Goal: Check status: Check status

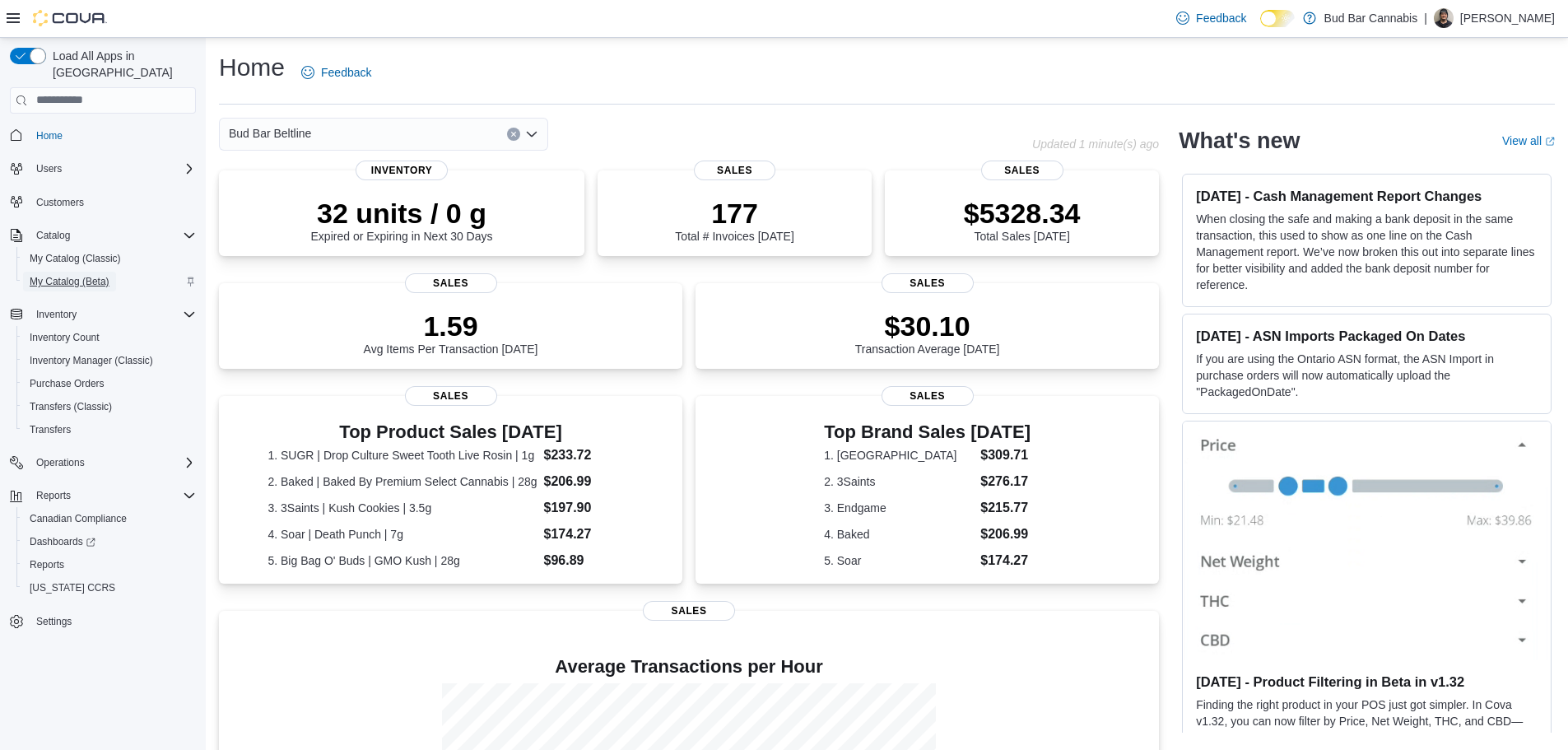
click at [74, 275] on span "My Catalog (Beta)" at bounding box center [69, 281] width 80 height 13
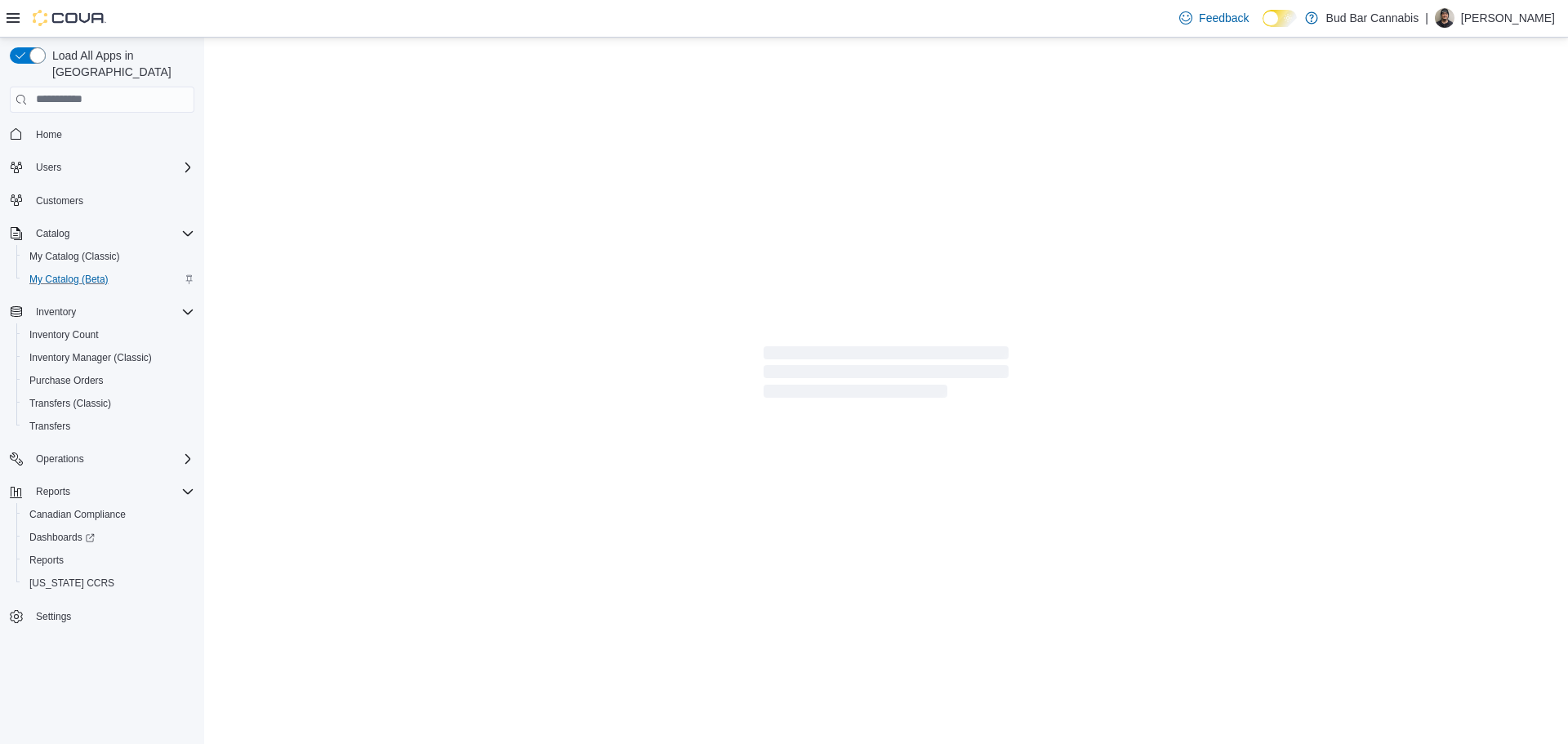
select select "**********"
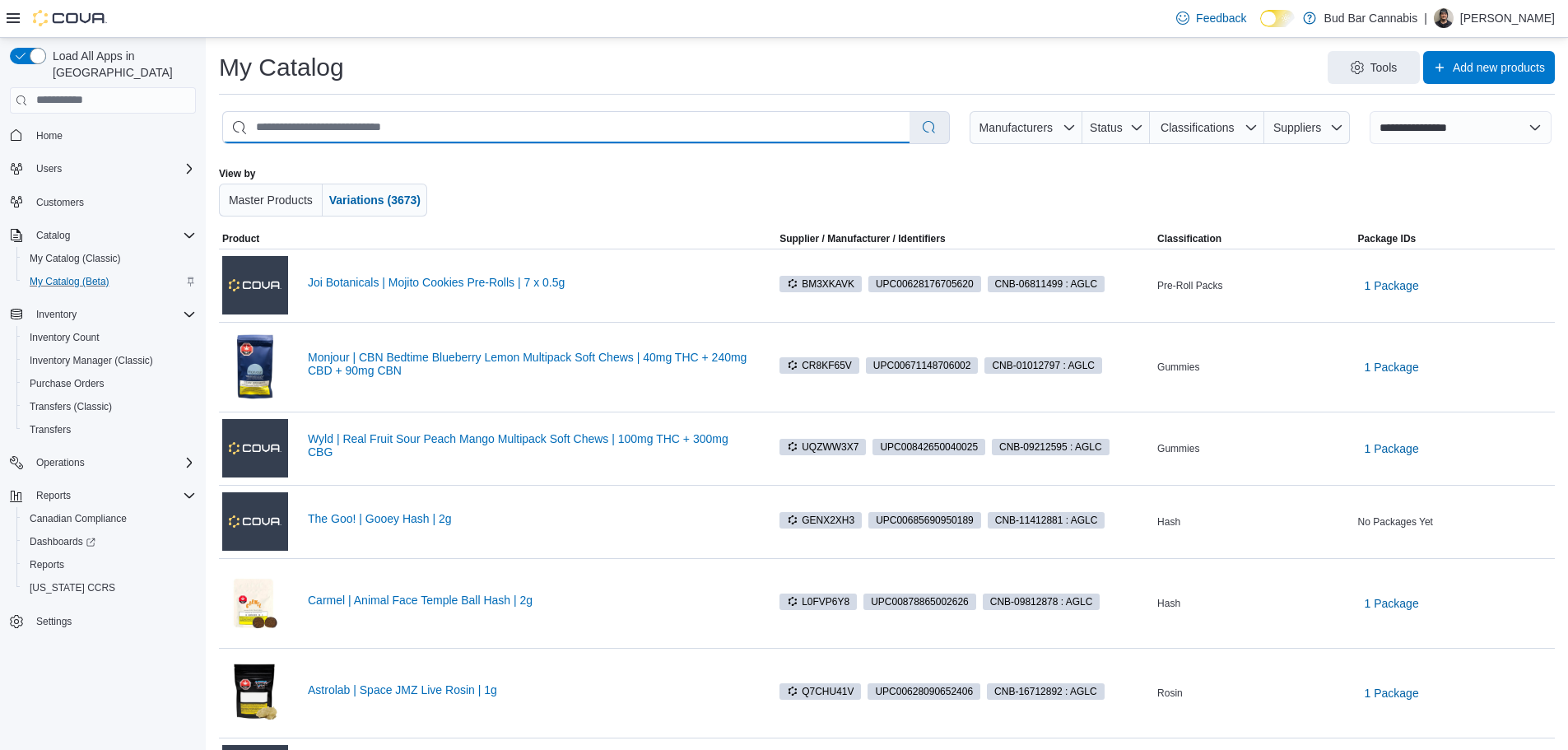
click at [454, 130] on input "search" at bounding box center [566, 128] width 687 height 31
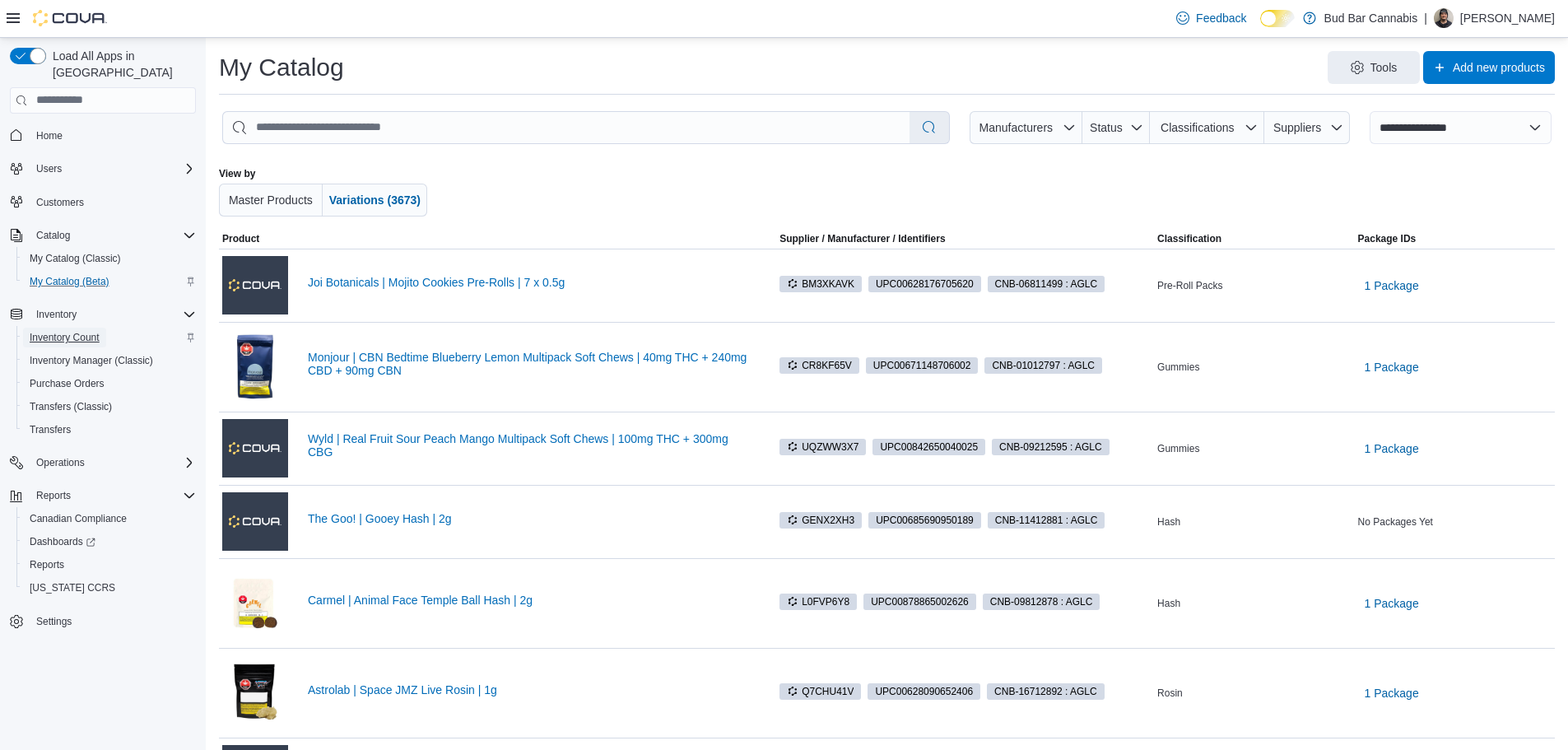
click at [66, 331] on span "Inventory Count" at bounding box center [64, 337] width 70 height 13
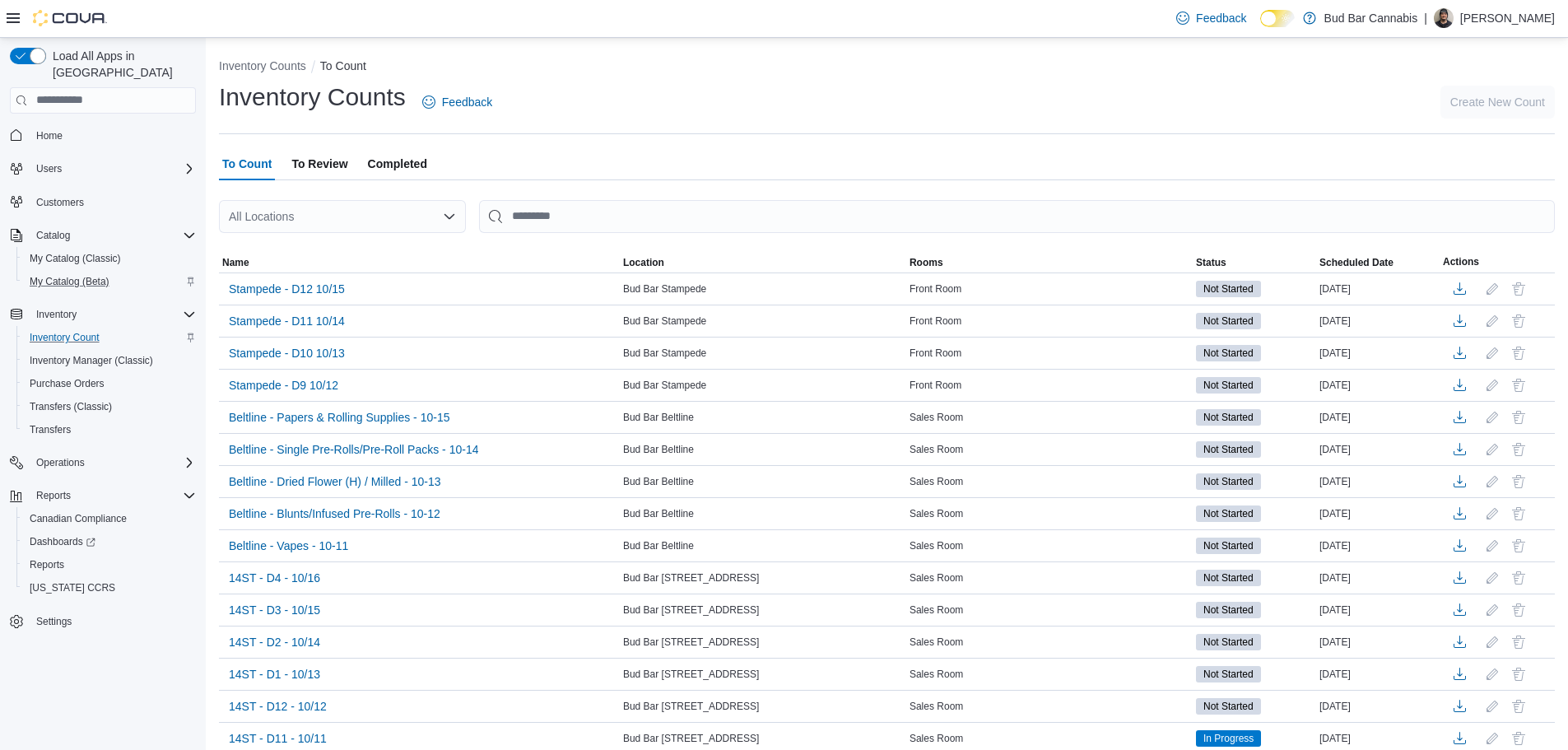
click at [451, 217] on icon "Open list of options" at bounding box center [450, 215] width 10 height 5
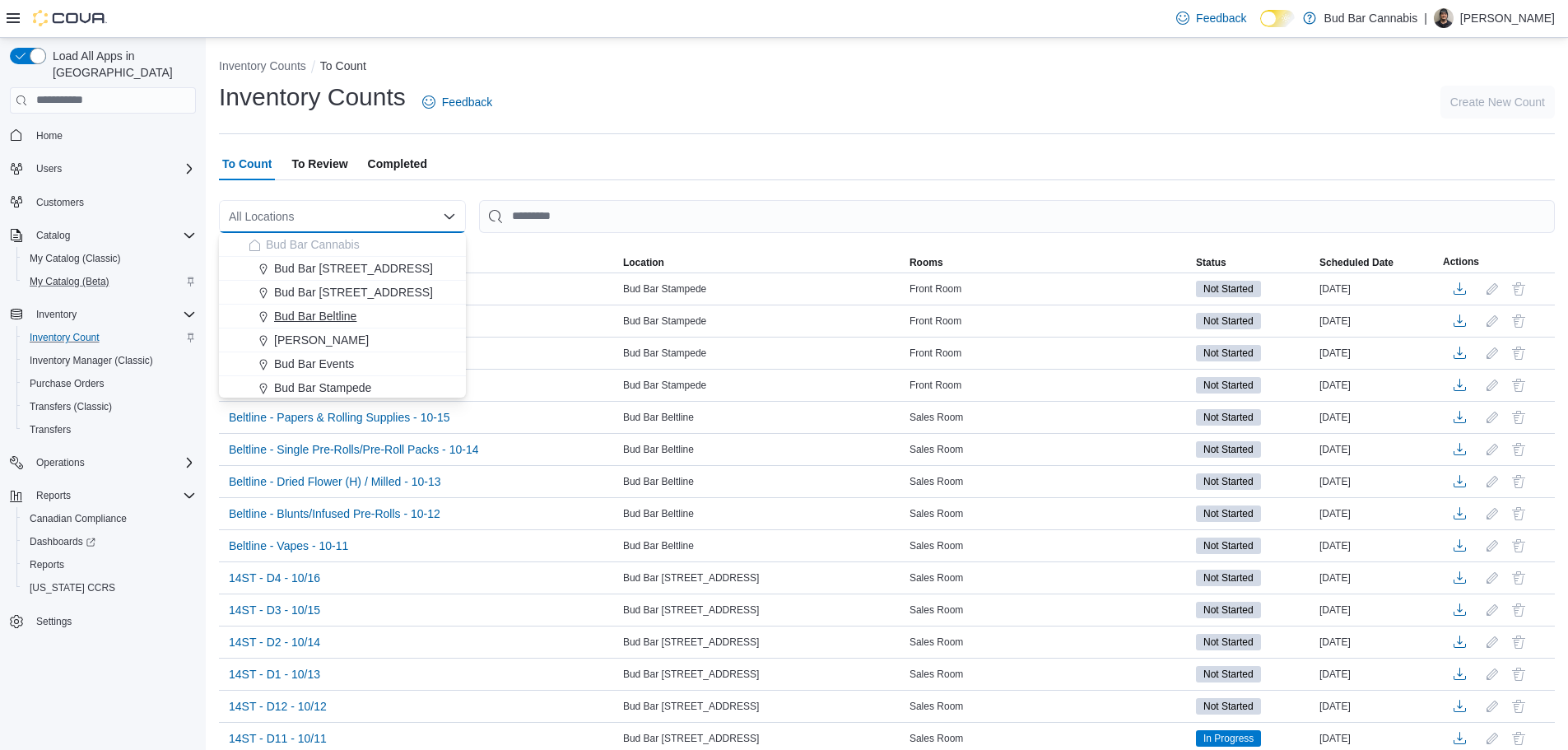
click at [328, 314] on span "Bud Bar Beltline" at bounding box center [315, 316] width 83 height 17
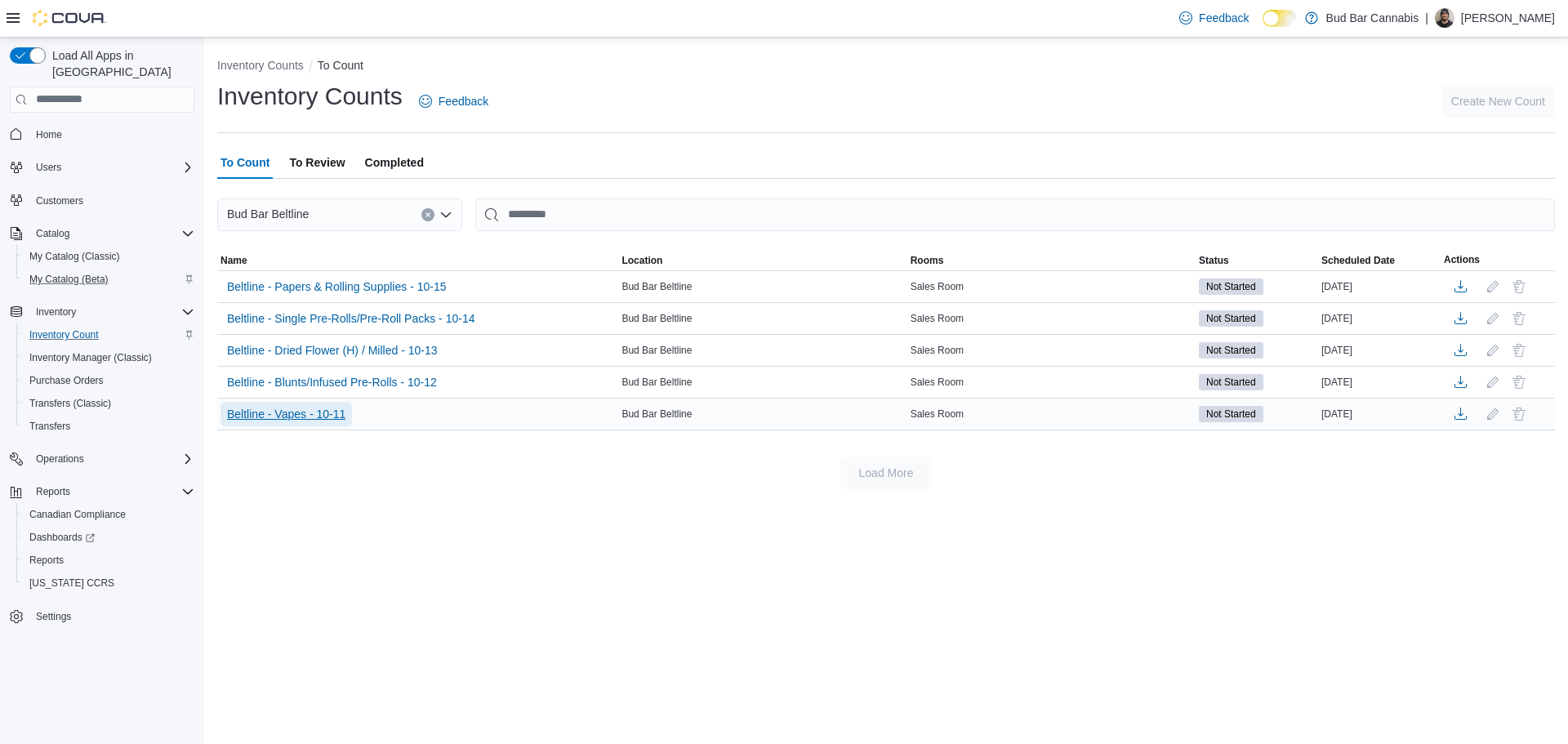
click at [315, 412] on span "Beltline - Vapes - 10-11" at bounding box center [286, 414] width 119 height 16
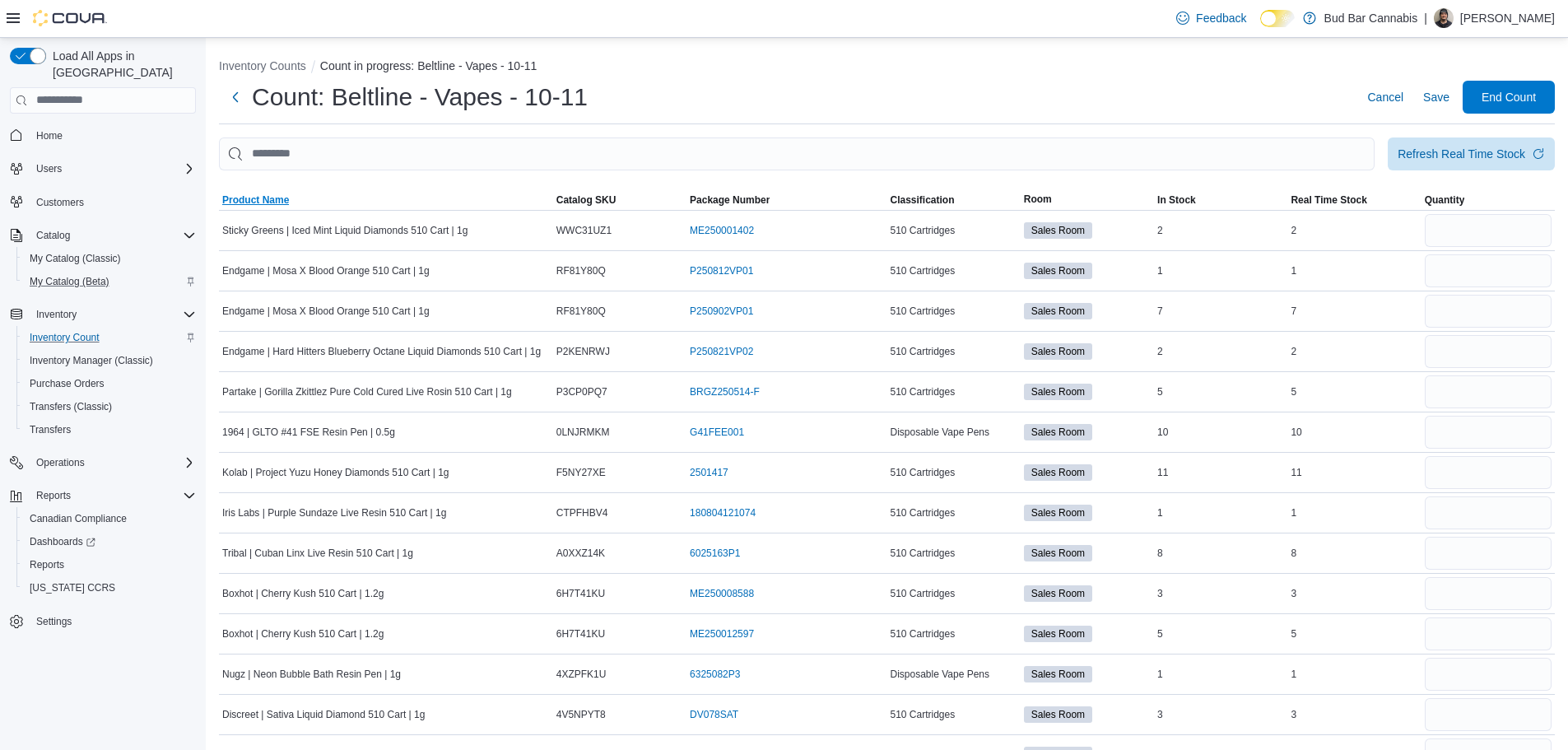
click at [271, 199] on span "Product Name" at bounding box center [255, 200] width 67 height 13
